Goal: Check status

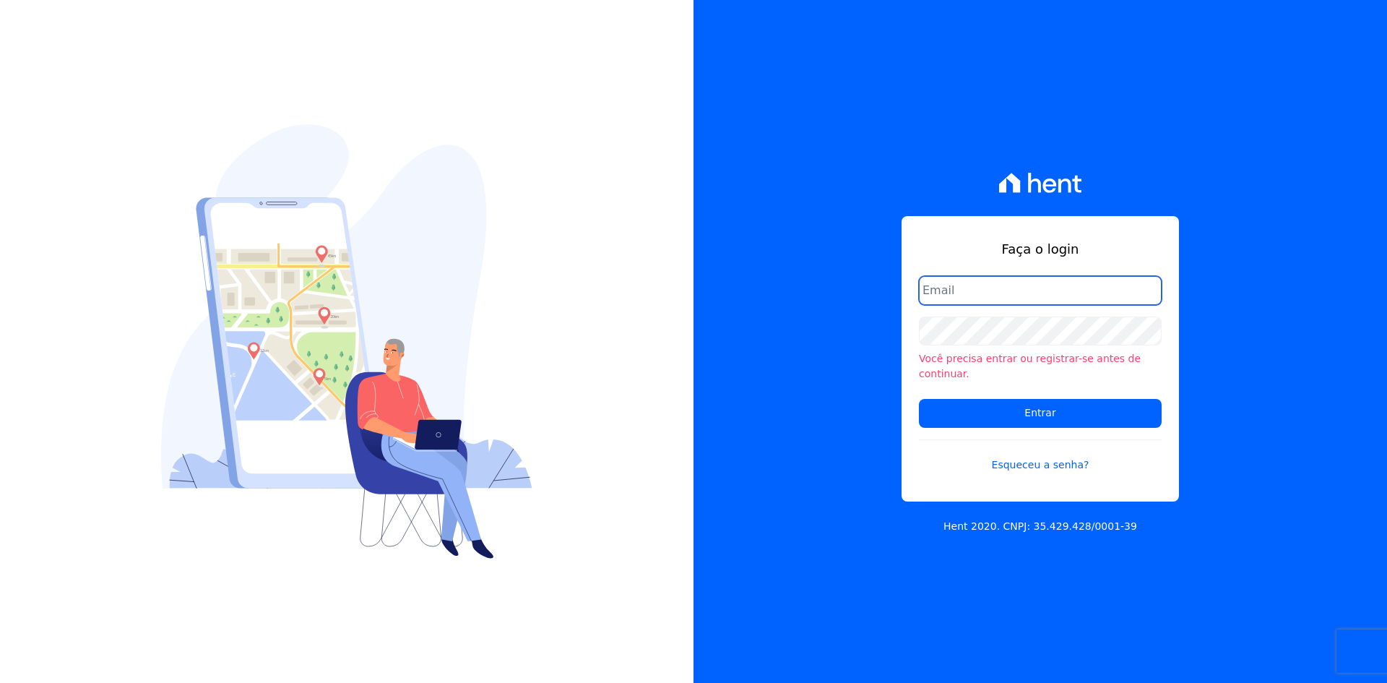
click at [996, 296] on input "email" at bounding box center [1040, 290] width 243 height 29
type input "kalil@apiceincorporadora.com.br"
click at [919, 399] on input "Entrar" at bounding box center [1040, 413] width 243 height 29
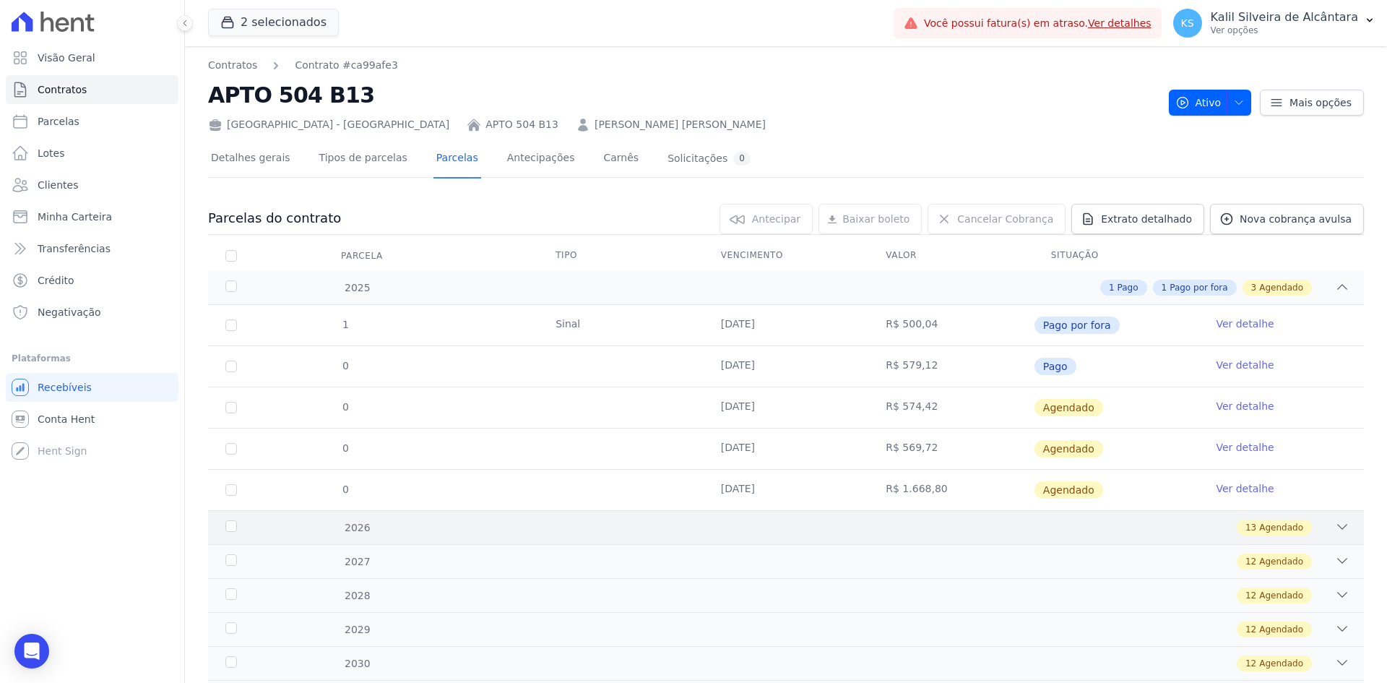
click at [765, 531] on div "13 Agendado" at bounding box center [843, 528] width 1014 height 16
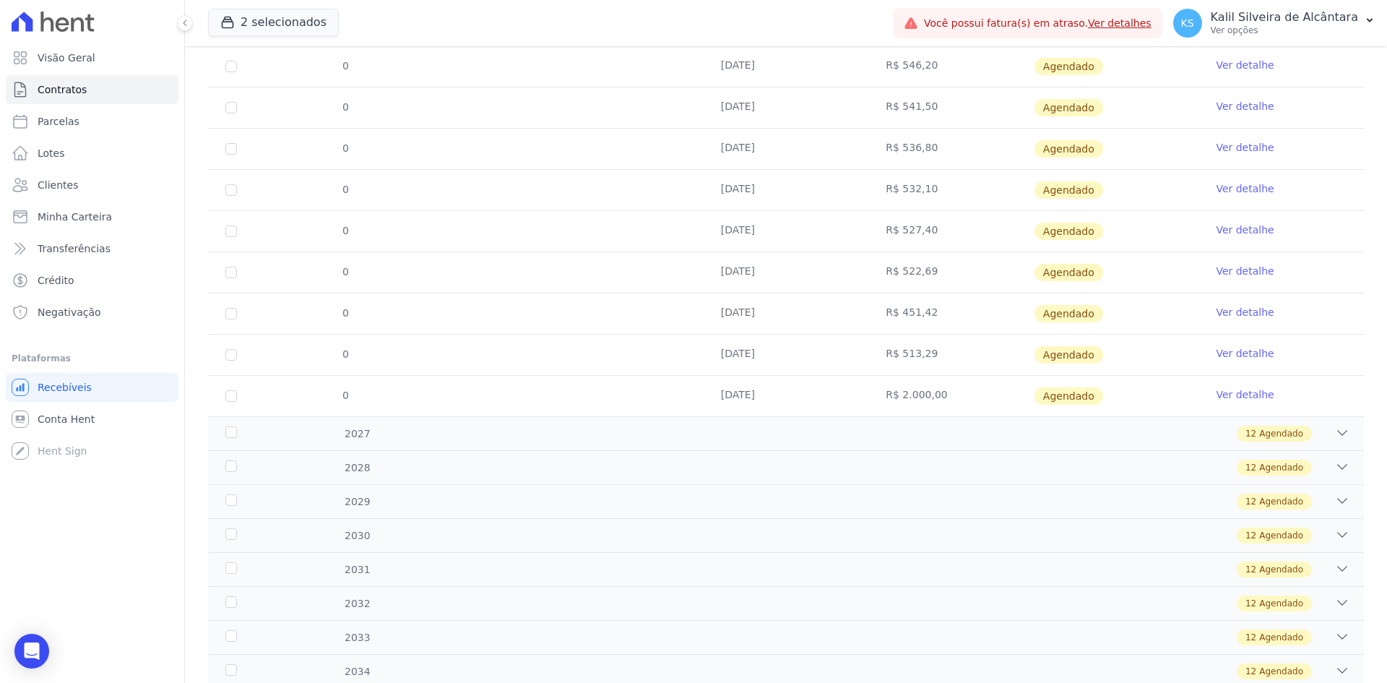
scroll to position [723, 0]
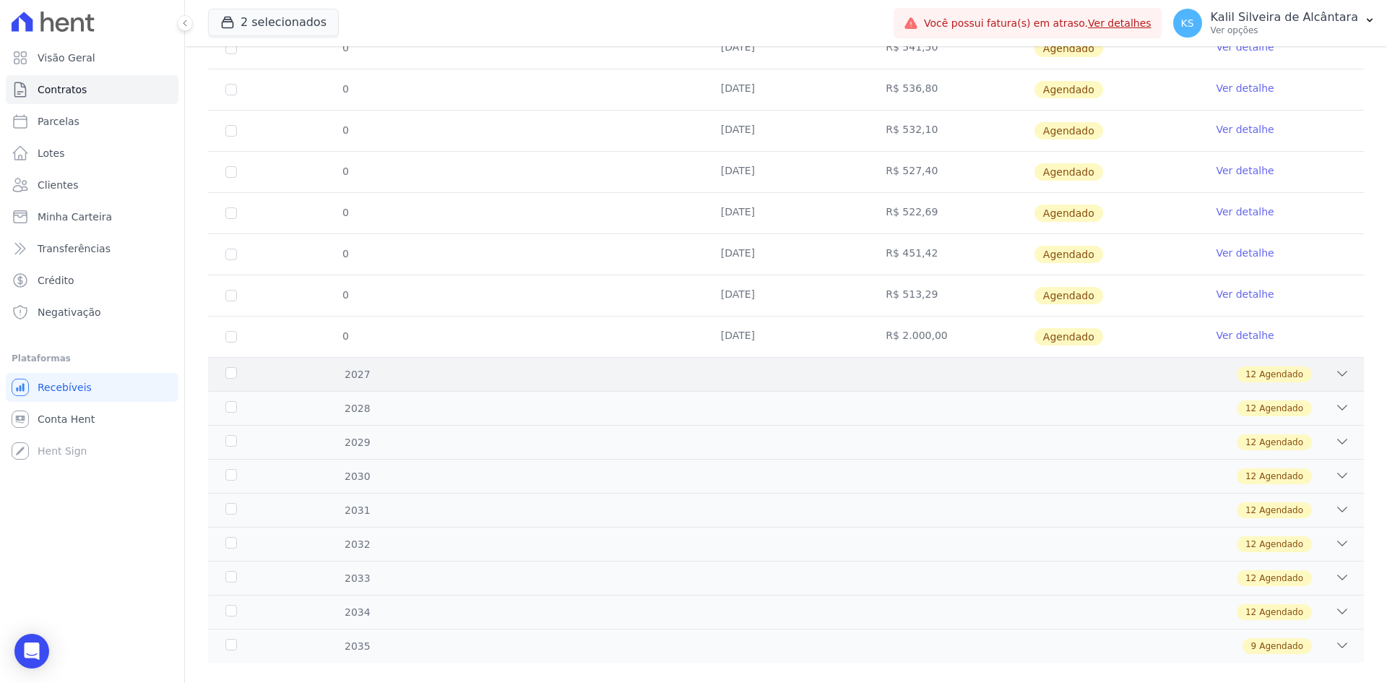
click at [811, 372] on div "12 Agendado" at bounding box center [843, 374] width 1014 height 16
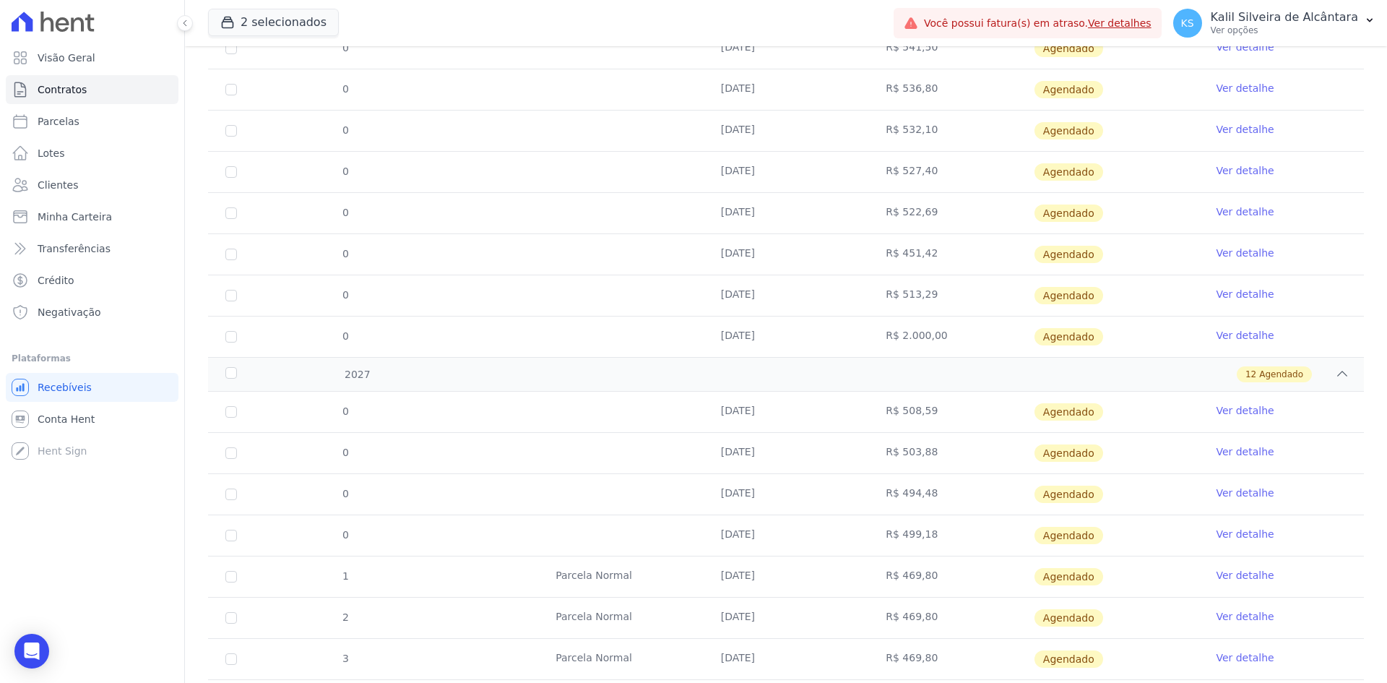
scroll to position [1012, 0]
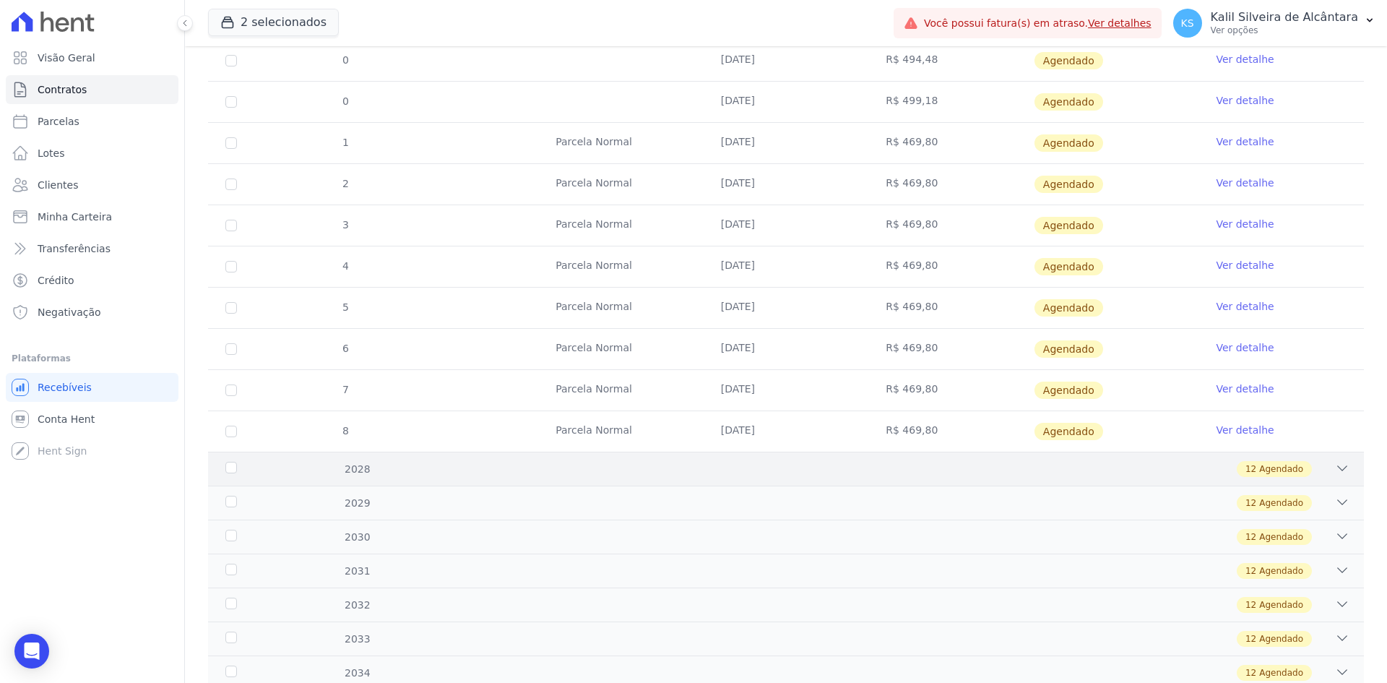
click at [789, 473] on div "12 Agendado" at bounding box center [843, 469] width 1014 height 16
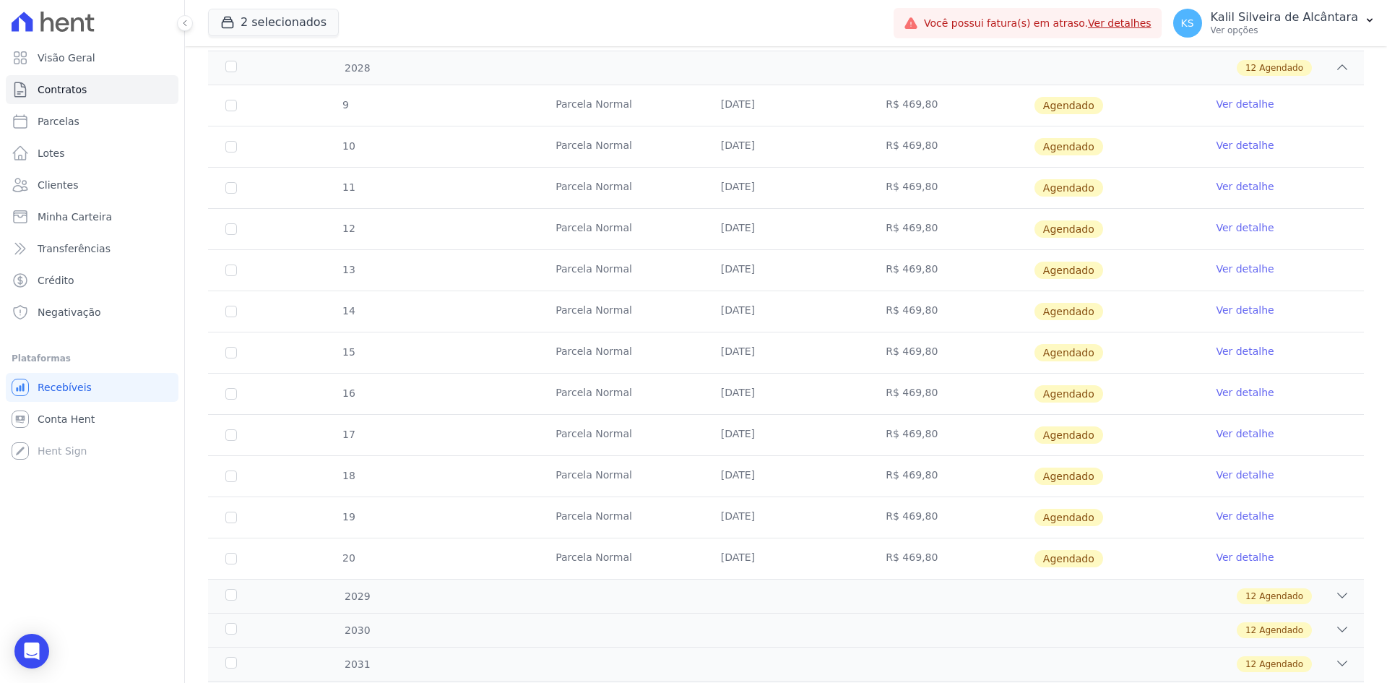
scroll to position [1734, 0]
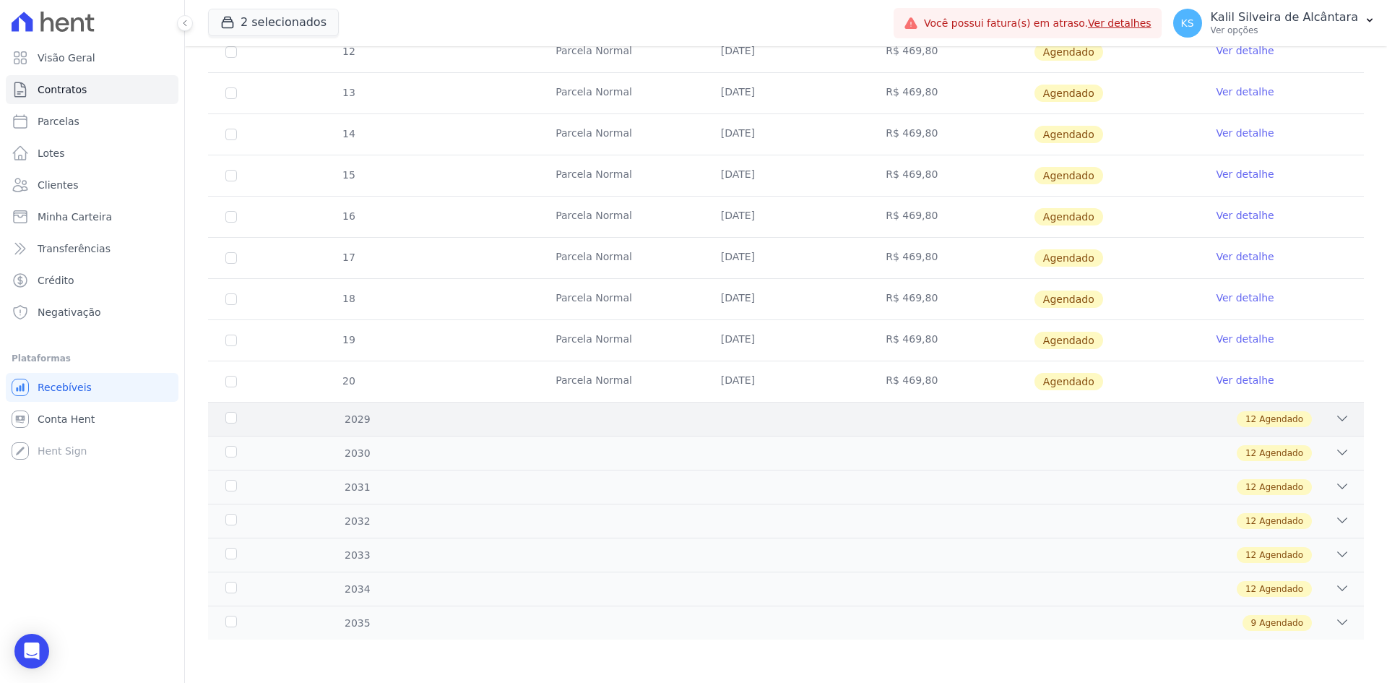
click at [627, 416] on div "12 Agendado" at bounding box center [843, 419] width 1014 height 16
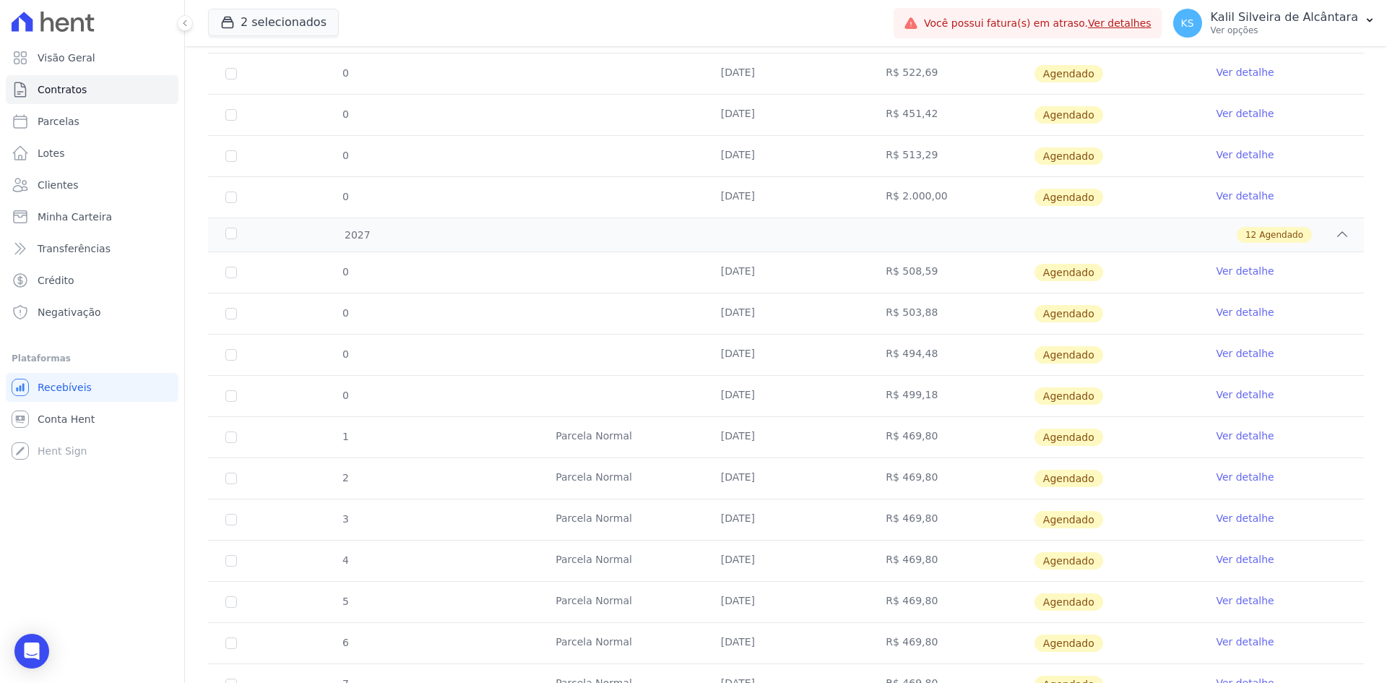
scroll to position [867, 0]
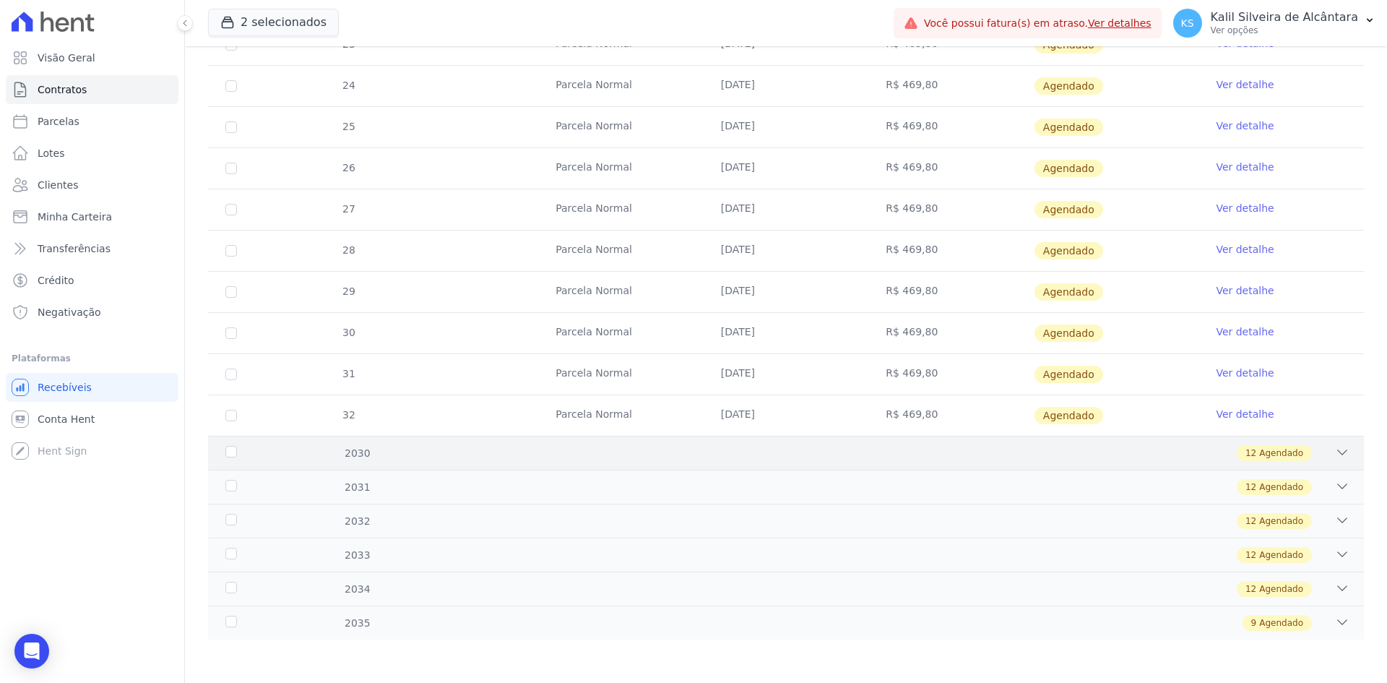
click at [661, 449] on div "12 Agendado" at bounding box center [843, 453] width 1014 height 16
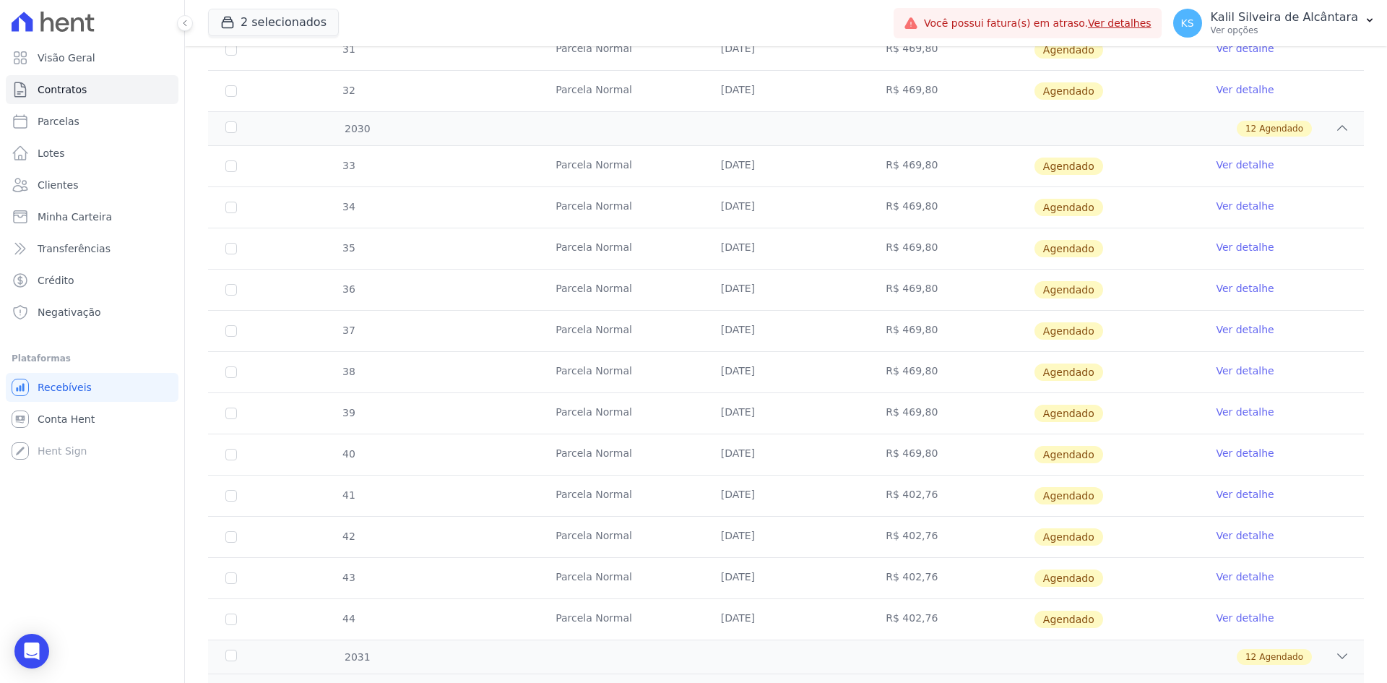
scroll to position [2723, 0]
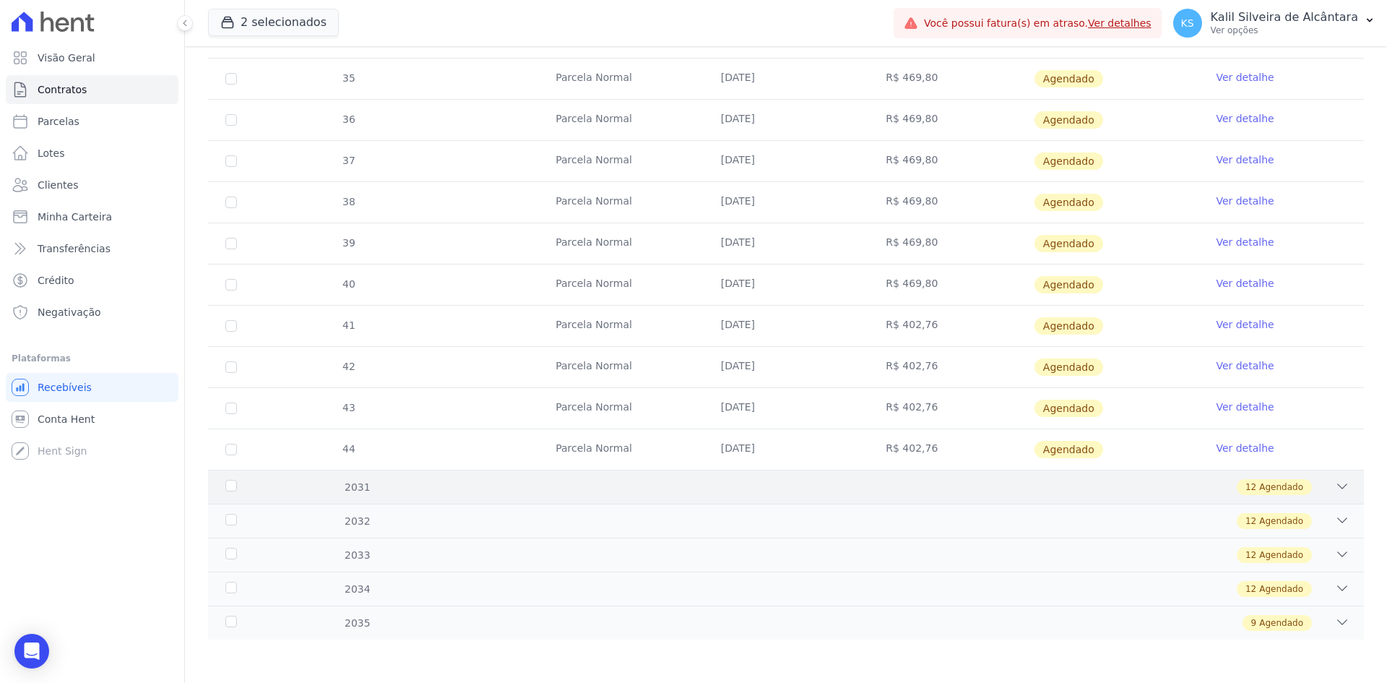
click at [663, 495] on div "2031 12 Agendado" at bounding box center [786, 487] width 1156 height 34
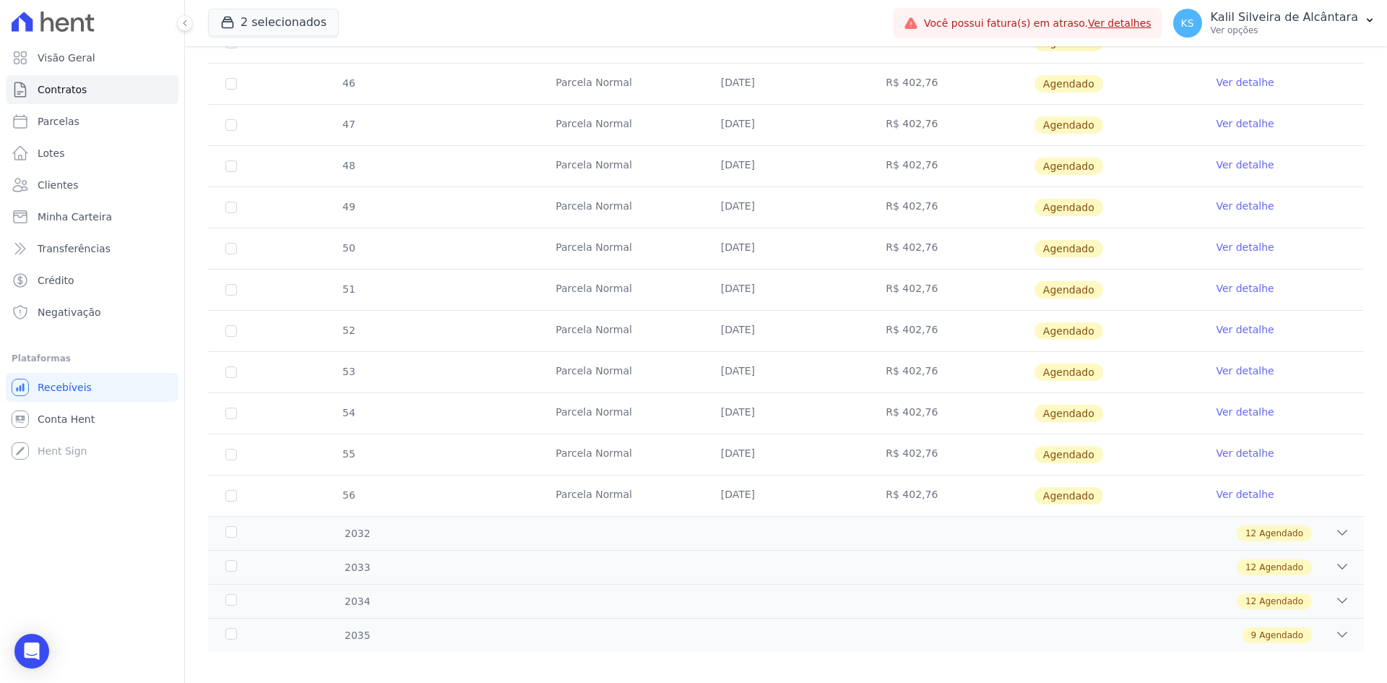
scroll to position [3217, 0]
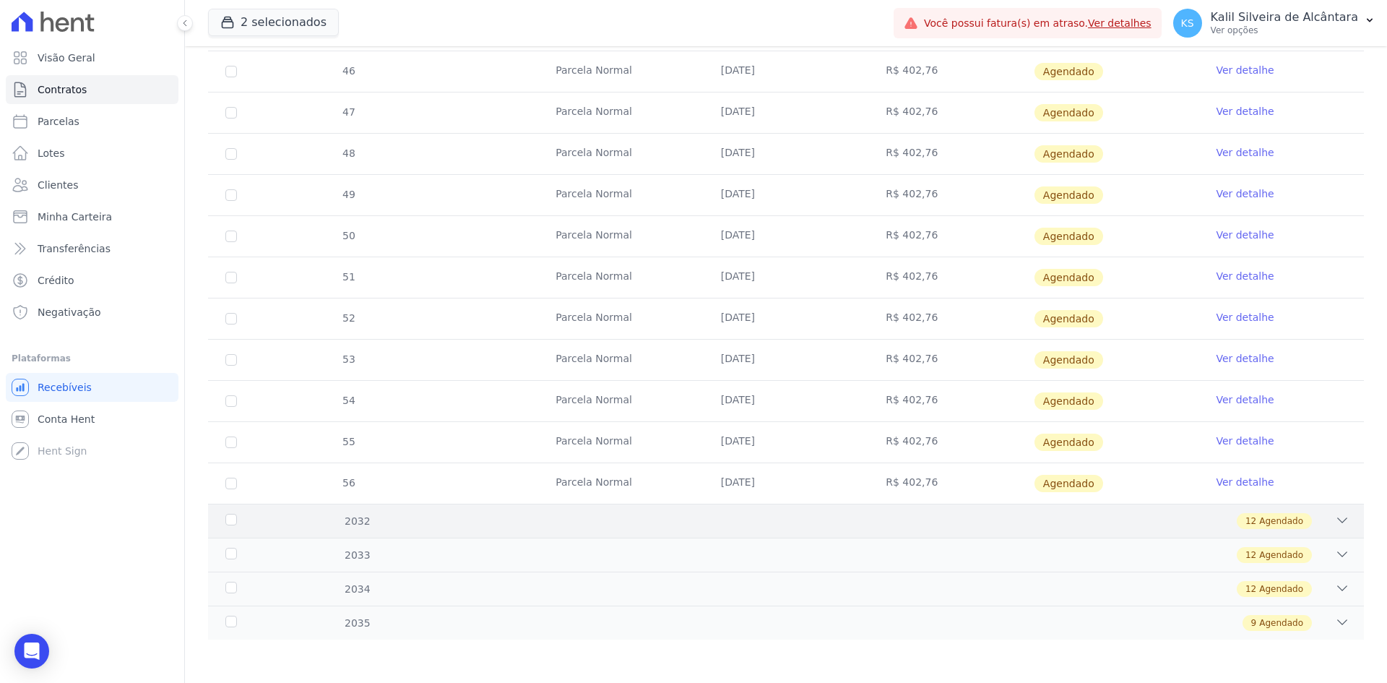
click at [660, 527] on div "12 Agendado" at bounding box center [843, 521] width 1014 height 16
